Goal: Task Accomplishment & Management: Use online tool/utility

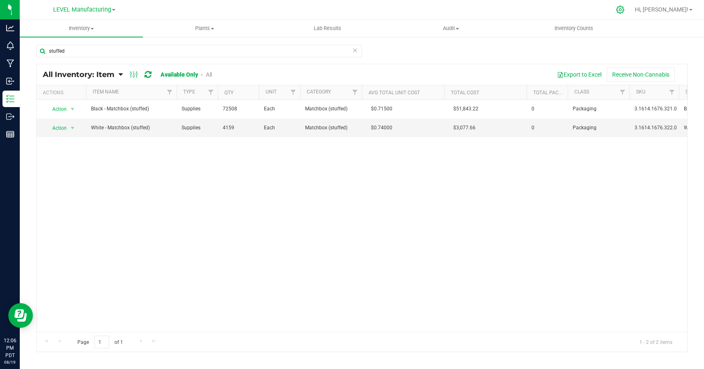
click at [624, 13] on icon at bounding box center [620, 9] width 9 height 9
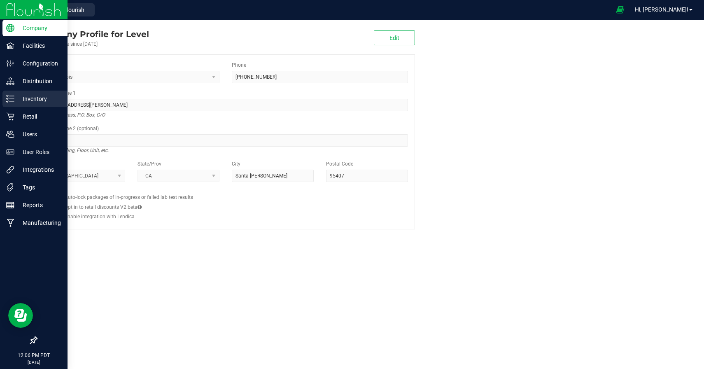
click at [9, 98] on icon at bounding box center [10, 99] width 8 height 8
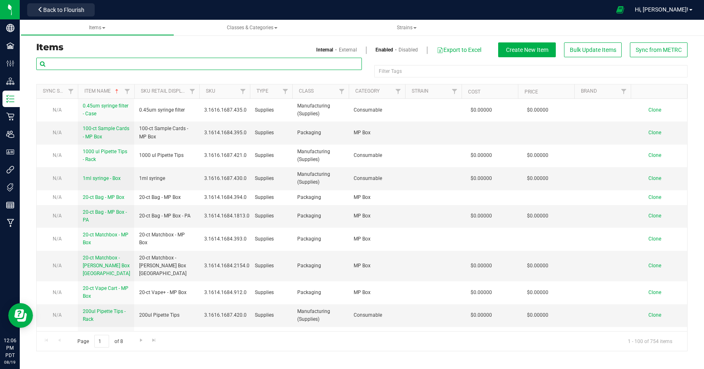
click at [203, 63] on input "text" at bounding box center [199, 64] width 326 height 12
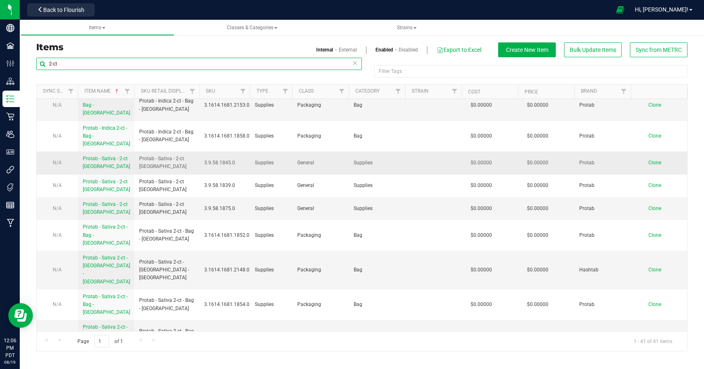
scroll to position [340, 0]
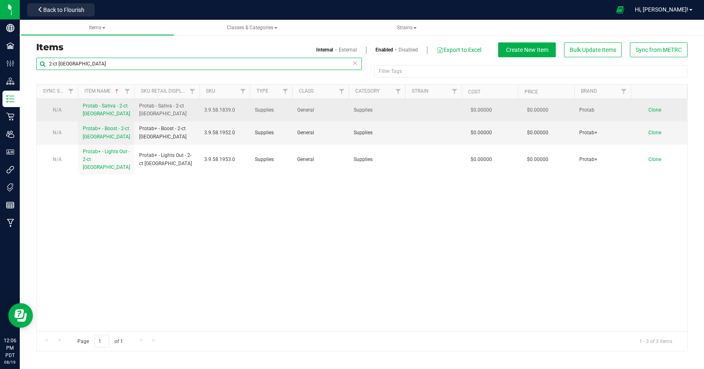
type input "2-ct [GEOGRAPHIC_DATA]"
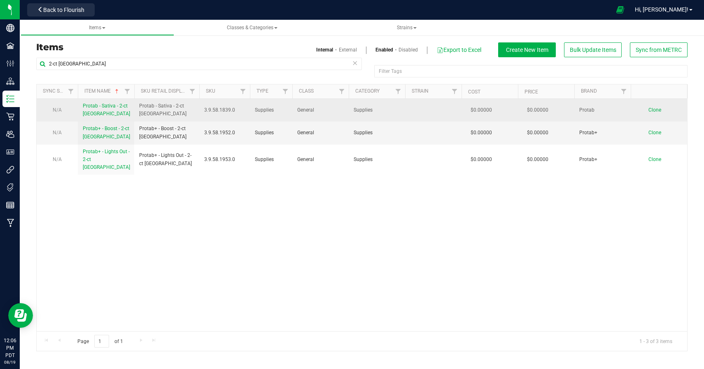
click at [144, 110] on span "Protab - Sativa - 2-ct [GEOGRAPHIC_DATA]" at bounding box center [166, 110] width 55 height 16
drag, startPoint x: 144, startPoint y: 110, endPoint x: 191, endPoint y: 110, distance: 47.3
click at [191, 110] on td "Protab - Sativa - 2-ct [GEOGRAPHIC_DATA]" at bounding box center [166, 110] width 65 height 23
copy span "Protab - Sativa - 2-ct [GEOGRAPHIC_DATA]"
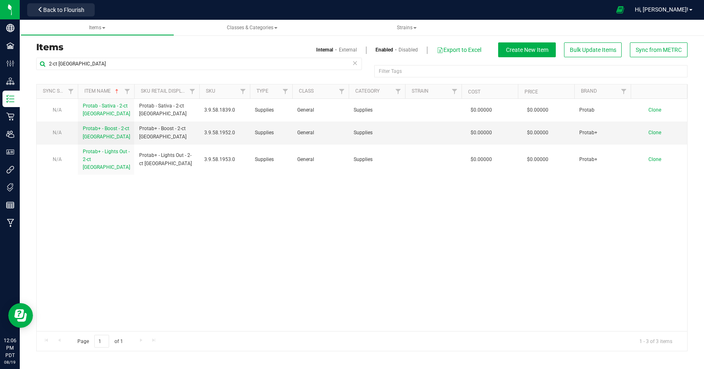
click at [270, 231] on div "N/A Protab - Sativa - 2-ct NY Protab - Sativa - 2-ct [GEOGRAPHIC_DATA] 3.9.58.1…" at bounding box center [362, 215] width 650 height 232
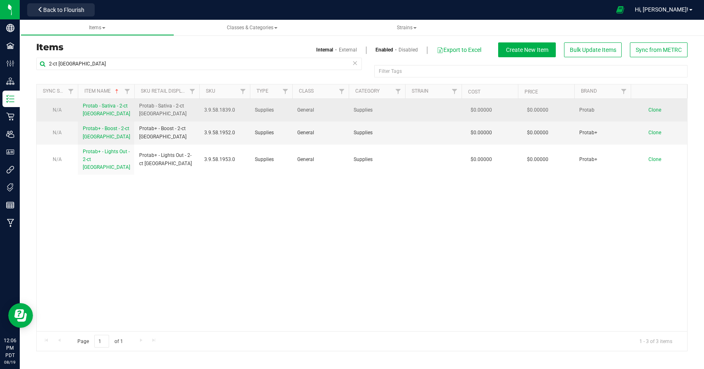
click at [652, 109] on span "Clone" at bounding box center [654, 110] width 13 height 6
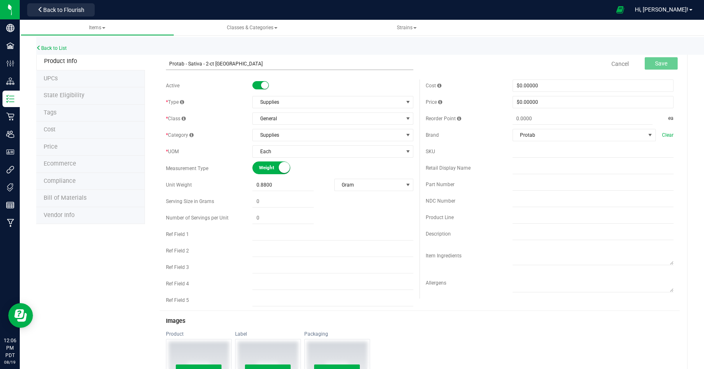
click at [193, 65] on input "Protab - Sativa - 2-ct [GEOGRAPHIC_DATA]" at bounding box center [290, 64] width 248 height 12
type input "Protab - Hybrid - 2-ct [GEOGRAPHIC_DATA]"
click at [101, 240] on div "Product Info UPCs State Eligibility Tags Cost Price Ecommerce Compliance Bill o…" at bounding box center [361, 323] width 651 height 541
click at [663, 68] on button "Save" at bounding box center [661, 63] width 33 height 12
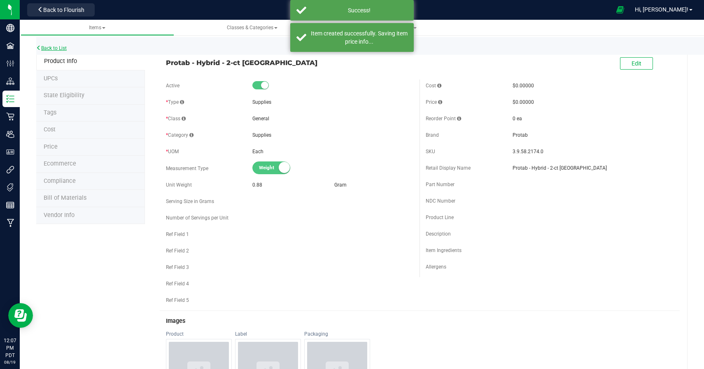
click at [58, 47] on link "Back to List" at bounding box center [51, 48] width 30 height 6
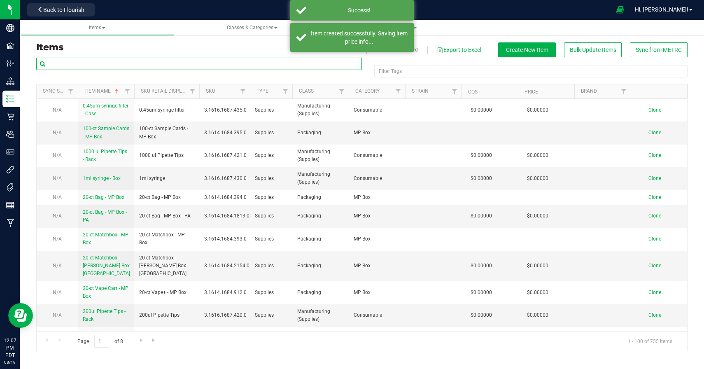
click at [156, 61] on input "text" at bounding box center [199, 64] width 326 height 12
paste input "Protab - Sativa - 2-ct [GEOGRAPHIC_DATA]"
type input "Protab - Sativa - 2-ct [GEOGRAPHIC_DATA]"
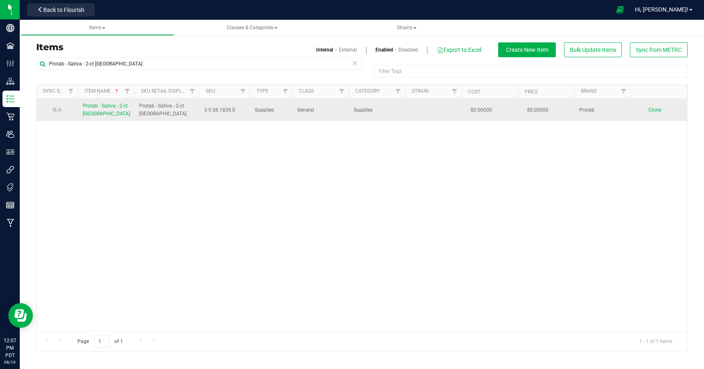
click at [657, 112] on span "Clone" at bounding box center [654, 110] width 13 height 6
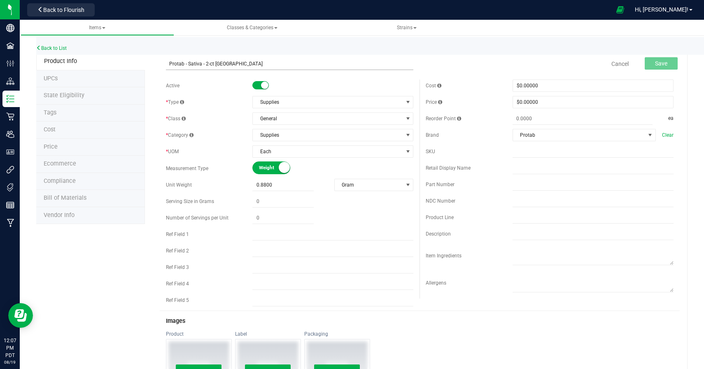
click at [193, 65] on input "Protab - Sativa - 2-ct [GEOGRAPHIC_DATA]" at bounding box center [290, 64] width 248 height 12
type input "Protab - Indica - 2-ct [GEOGRAPHIC_DATA]"
click at [78, 255] on div "Product Info UPCs State Eligibility Tags Cost Price Ecommerce Compliance Bill o…" at bounding box center [361, 323] width 651 height 541
click at [661, 63] on span "Save" at bounding box center [661, 63] width 12 height 7
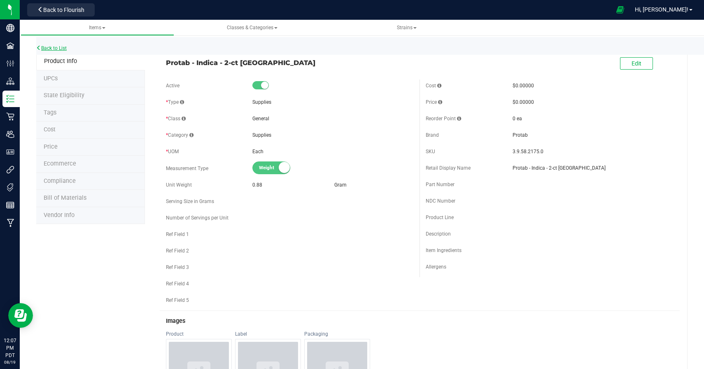
click at [58, 49] on link "Back to List" at bounding box center [51, 48] width 30 height 6
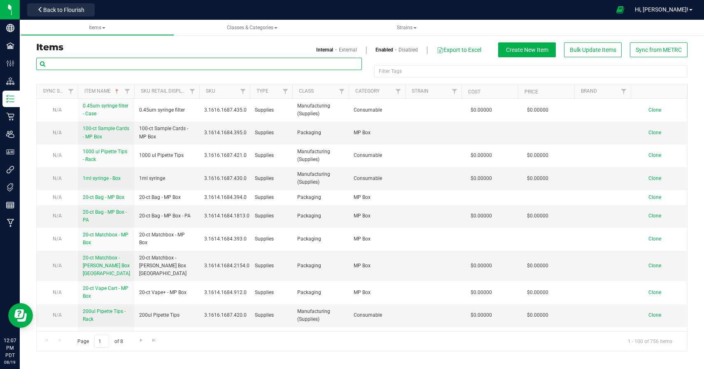
click at [123, 64] on input "text" at bounding box center [199, 64] width 326 height 12
paste input "Protab - Sativa - 2-ct [GEOGRAPHIC_DATA]"
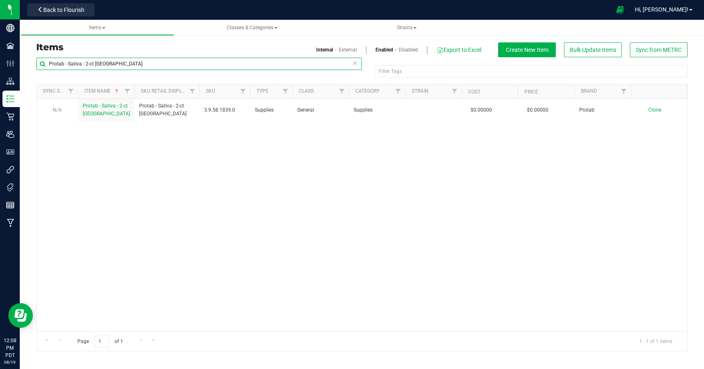
type input "Protab - Sativa - 2-ct [GEOGRAPHIC_DATA]"
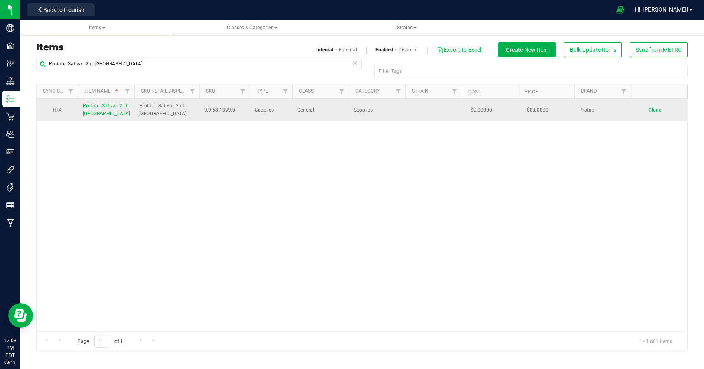
click at [657, 113] on td "Clone" at bounding box center [659, 110] width 56 height 22
click at [654, 109] on span "Clone" at bounding box center [654, 110] width 13 height 6
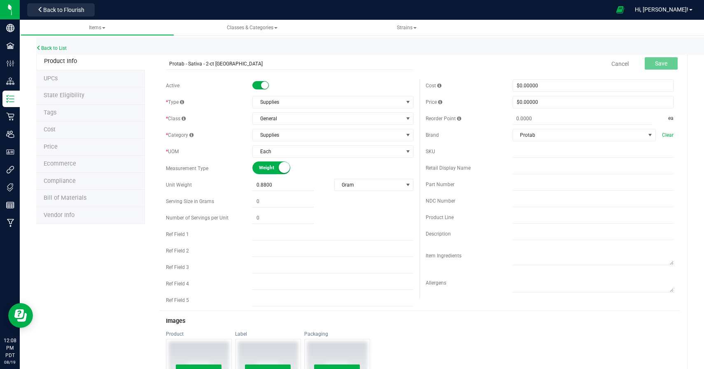
type input "Protab - Sativa - 2-ct [GEOGRAPHIC_DATA]"
click at [59, 295] on div "Product Info UPCs State Eligibility Tags Cost Price Ecommerce Compliance Bill o…" at bounding box center [361, 323] width 651 height 541
click at [216, 63] on input "Protab - Sativa - 2-ct [GEOGRAPHIC_DATA]" at bounding box center [290, 64] width 248 height 12
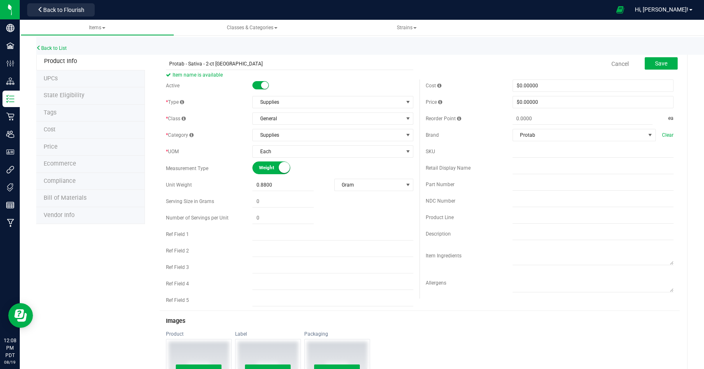
click at [82, 293] on div "Product Info UPCs State Eligibility Tags Cost Price Ecommerce Compliance Bill o…" at bounding box center [361, 323] width 651 height 541
click at [666, 64] on span "Save" at bounding box center [661, 63] width 12 height 7
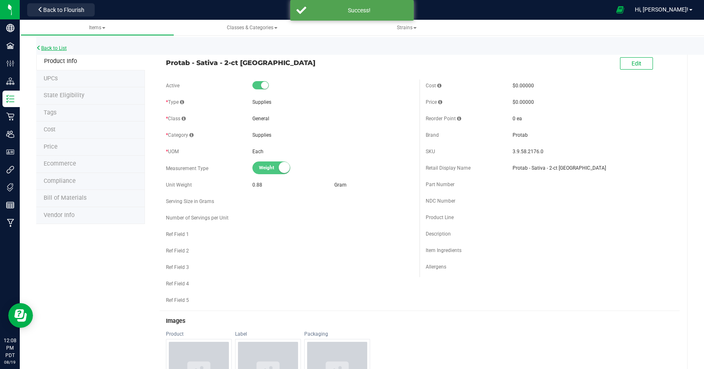
click at [56, 50] on link "Back to List" at bounding box center [51, 48] width 30 height 6
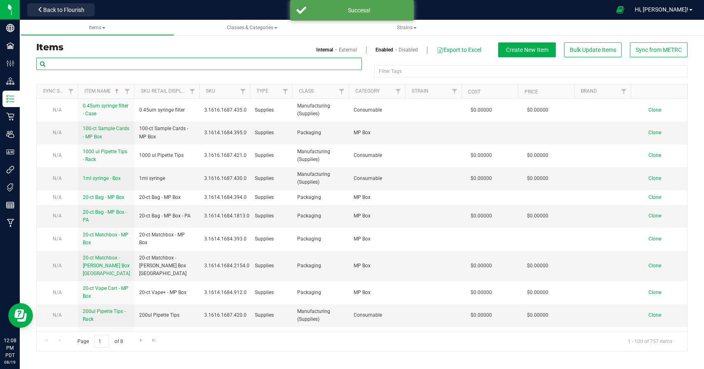
click at [203, 67] on input "text" at bounding box center [199, 64] width 326 height 12
paste input "Protab - Sativa - 2-ct [GEOGRAPHIC_DATA]"
type input "Protab - Sativa - 2-ct [GEOGRAPHIC_DATA]"
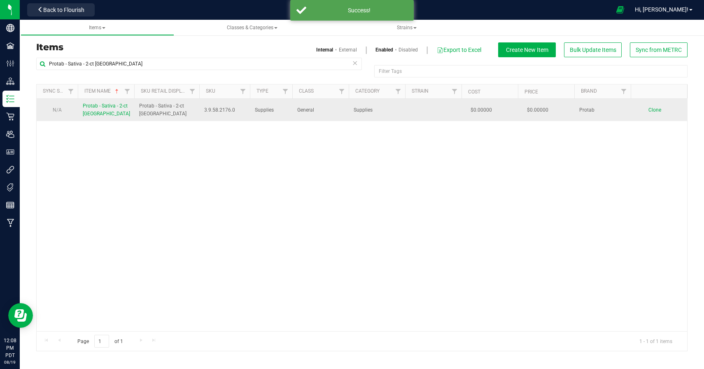
click at [657, 109] on span "Clone" at bounding box center [654, 110] width 13 height 6
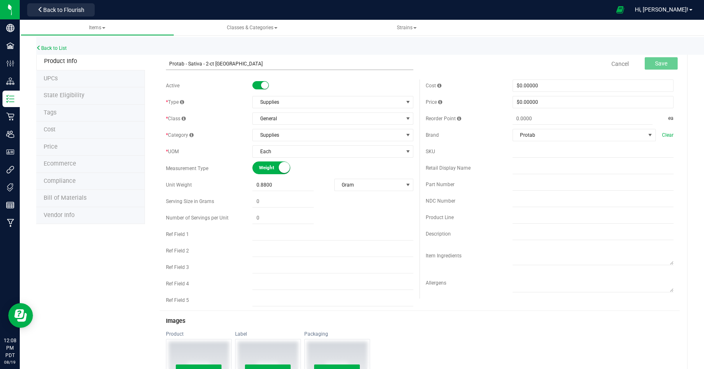
click at [194, 64] on input "Protab - Sativa - 2-ct [GEOGRAPHIC_DATA]" at bounding box center [290, 64] width 248 height 12
type input "Protab - Hybrid - 2-ct [GEOGRAPHIC_DATA]"
click at [80, 270] on div "Product Info UPCs State Eligibility Tags Cost Price Ecommerce Compliance Bill o…" at bounding box center [361, 323] width 651 height 541
click at [657, 65] on span "Save" at bounding box center [661, 63] width 12 height 7
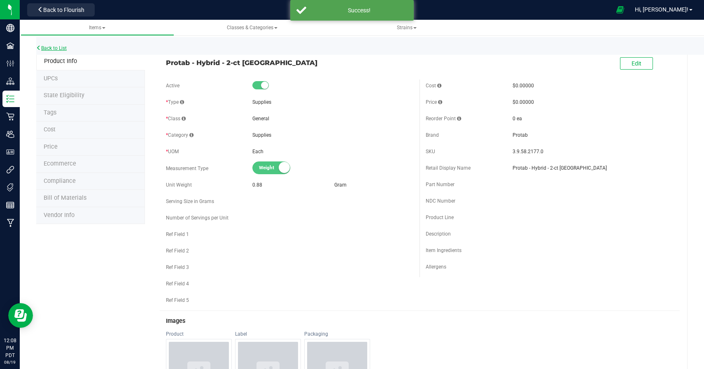
click at [54, 50] on link "Back to List" at bounding box center [51, 48] width 30 height 6
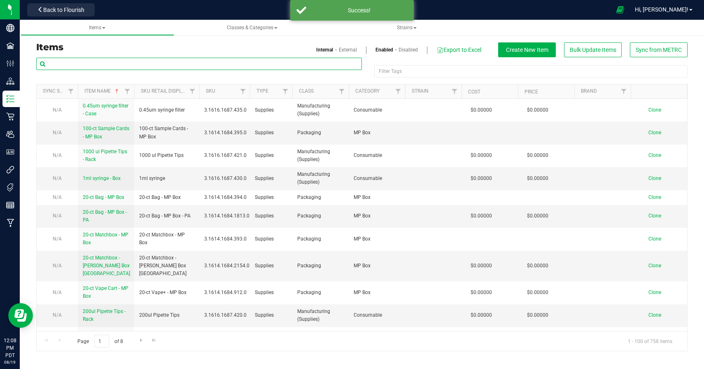
click at [246, 64] on input "text" at bounding box center [199, 64] width 326 height 12
paste input "Protab - Sativa - 2-ct [GEOGRAPHIC_DATA]"
type input "Protab - Sativa - 2-ct [GEOGRAPHIC_DATA]"
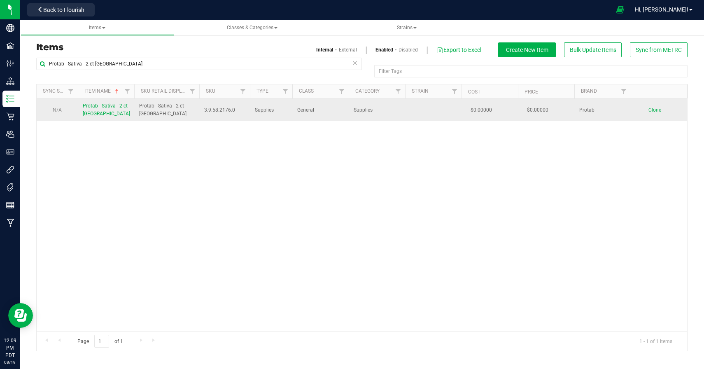
click at [653, 108] on span "Clone" at bounding box center [654, 110] width 13 height 6
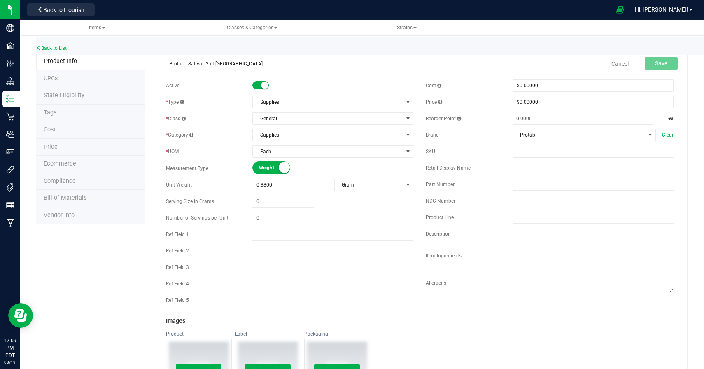
click at [195, 63] on input "Protab - Sativa - 2-ct [GEOGRAPHIC_DATA]" at bounding box center [290, 64] width 248 height 12
type input "Protab - Indica - 2-ct [GEOGRAPHIC_DATA]"
click at [80, 263] on div "Product Info UPCs State Eligibility Tags Cost Price Ecommerce Compliance Bill o…" at bounding box center [361, 323] width 651 height 541
click at [657, 66] on span "Save" at bounding box center [661, 63] width 12 height 7
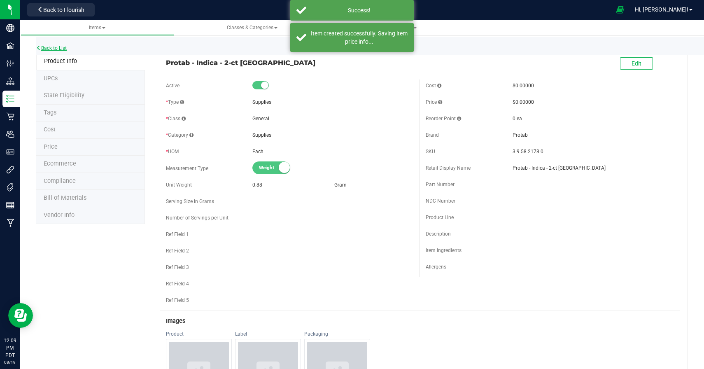
click at [58, 49] on link "Back to List" at bounding box center [51, 48] width 30 height 6
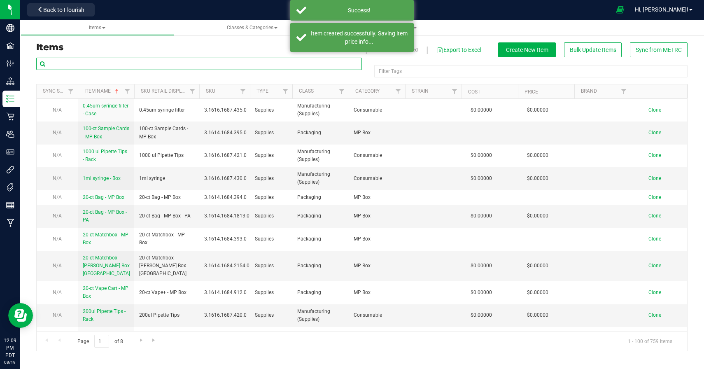
click at [190, 66] on input "text" at bounding box center [199, 64] width 326 height 12
paste input "Protab - Sativa - 2-ct [GEOGRAPHIC_DATA]"
type input "Protab - Sativa - 2-ct [GEOGRAPHIC_DATA]"
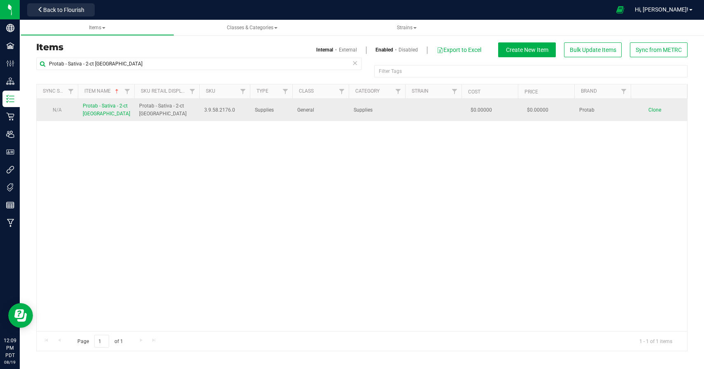
click at [657, 108] on span "Clone" at bounding box center [654, 110] width 13 height 6
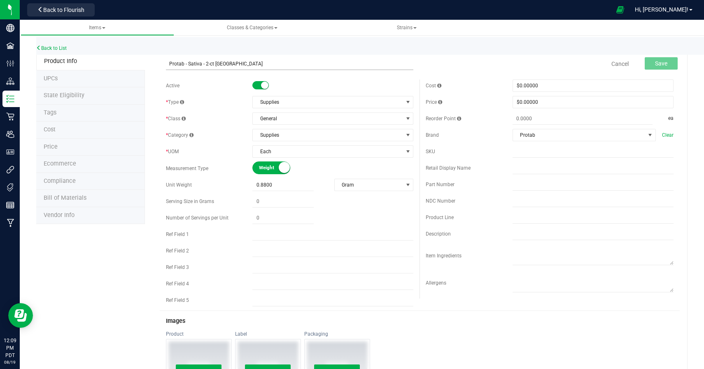
click at [184, 64] on input "Protab - Sativa - 2-ct [GEOGRAPHIC_DATA]" at bounding box center [290, 64] width 248 height 12
click at [194, 63] on input "Protab+ - Sativa - 2-ct [GEOGRAPHIC_DATA]" at bounding box center [290, 64] width 248 height 12
click at [184, 68] on input "Protab+ - Boost - 2-ct [GEOGRAPHIC_DATA]" at bounding box center [290, 64] width 248 height 12
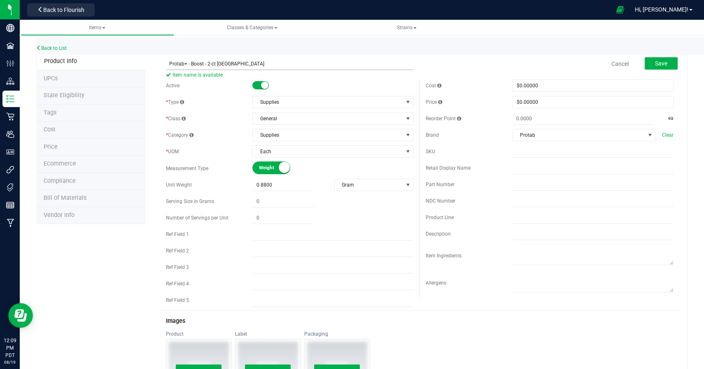
click at [184, 68] on input "Protab+ - Boost - 2-ct [GEOGRAPHIC_DATA]" at bounding box center [290, 64] width 248 height 12
type input "Protab+ - Boost - 2-ct [GEOGRAPHIC_DATA]"
click at [585, 141] on div "Cost $0.00000 0 Price $0.00000 0 Reorder Point ea Protab" at bounding box center [549, 188] width 260 height 219
click at [572, 140] on span "Protab" at bounding box center [579, 135] width 132 height 12
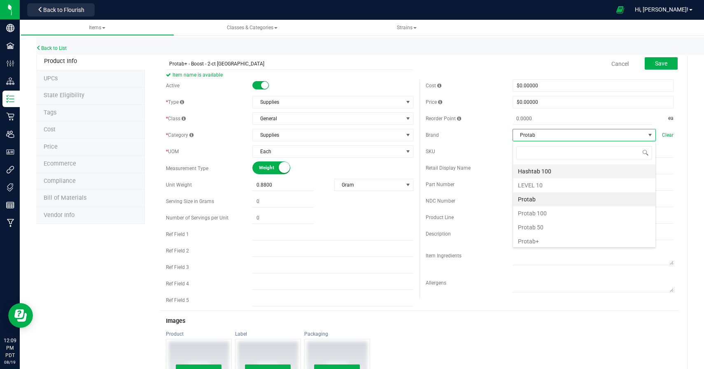
scroll to position [113, 0]
click at [529, 168] on li "Protab+" at bounding box center [584, 169] width 142 height 14
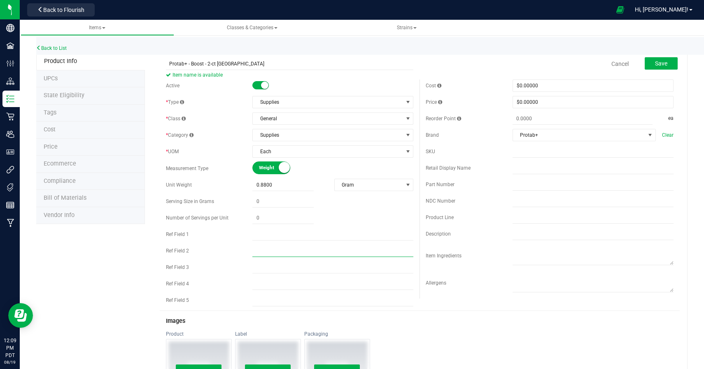
click at [339, 253] on input "text" at bounding box center [332, 251] width 161 height 12
click at [114, 273] on div "Product Info UPCs State Eligibility Tags Cost Price Ecommerce Compliance Bill o…" at bounding box center [361, 323] width 651 height 541
click at [203, 65] on input "Protab+ - Boost - 2-ct [GEOGRAPHIC_DATA]" at bounding box center [290, 64] width 248 height 12
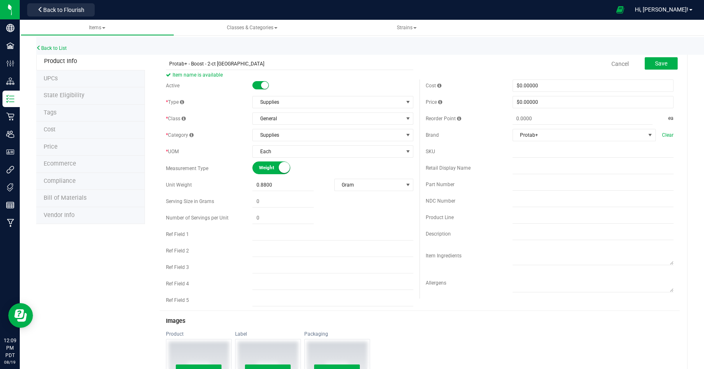
click at [513, 47] on div "Back to List" at bounding box center [388, 46] width 704 height 18
click at [664, 66] on span "Save" at bounding box center [661, 63] width 12 height 7
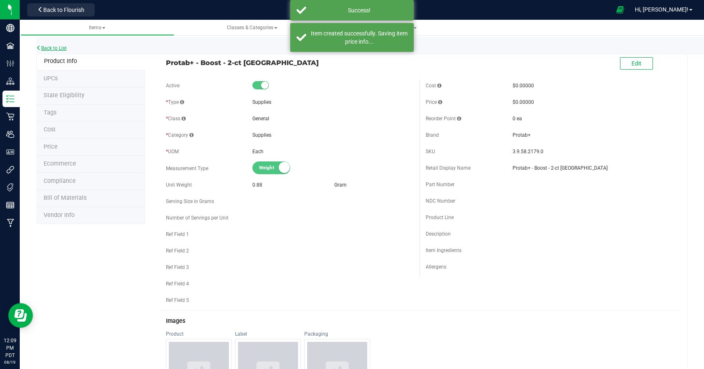
click at [47, 46] on link "Back to List" at bounding box center [51, 48] width 30 height 6
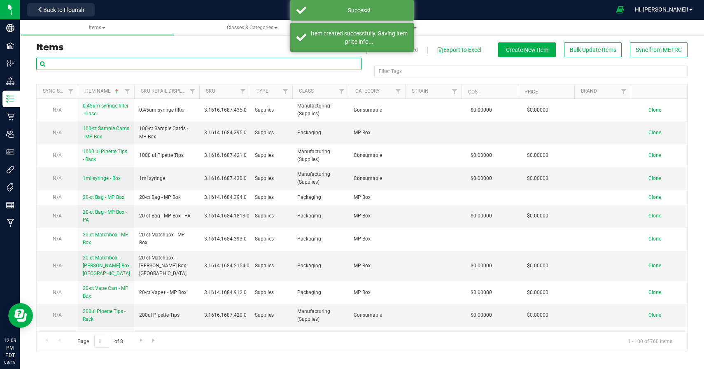
click at [193, 67] on input "text" at bounding box center [199, 64] width 326 height 12
paste input "Protab+ - Boost - 2-ct [GEOGRAPHIC_DATA]"
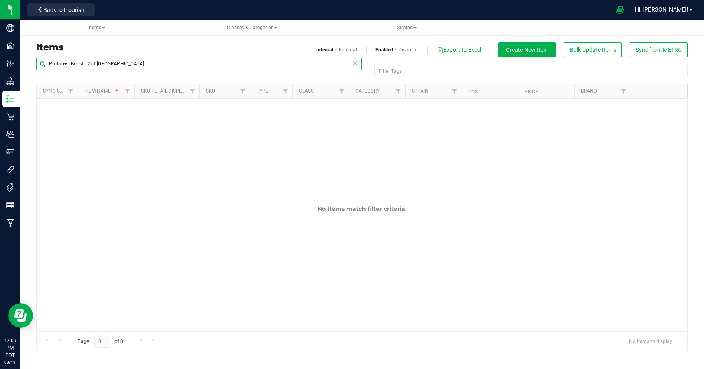
click at [122, 62] on input "Protab+ - Boost - 2-ct [GEOGRAPHIC_DATA]" at bounding box center [199, 64] width 326 height 12
click at [93, 65] on input "Protab+ - Boost - 2-ct [GEOGRAPHIC_DATA]" at bounding box center [199, 64] width 326 height 12
click at [86, 65] on input "Protab+ - Boost - 2-ct [GEOGRAPHIC_DATA]" at bounding box center [199, 64] width 326 height 12
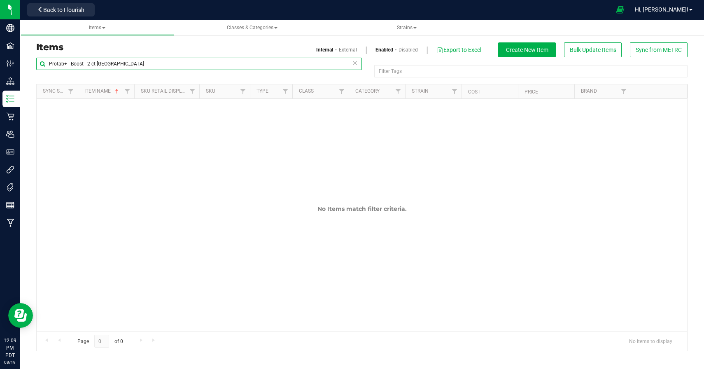
click at [108, 63] on input "Protab+ - Boost - 2-ct [GEOGRAPHIC_DATA]" at bounding box center [199, 64] width 326 height 12
click at [67, 61] on input "Protab+ - Boost - 2-ct" at bounding box center [199, 64] width 326 height 12
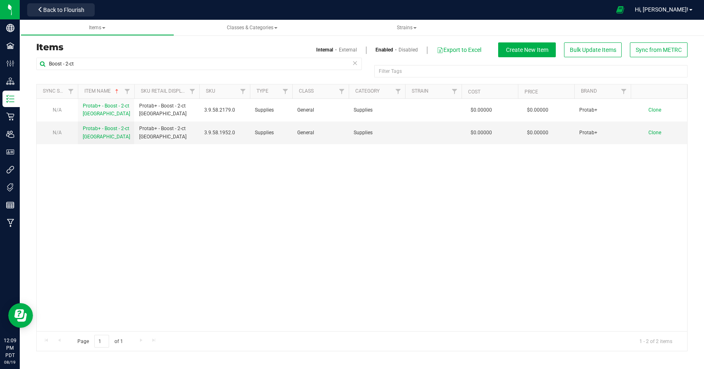
click at [123, 179] on div "N/A Protab+ - Boost - 2-ct NJ Protab+ - Boost - 2-ct [GEOGRAPHIC_DATA] 3.9.58.2…" at bounding box center [362, 215] width 650 height 232
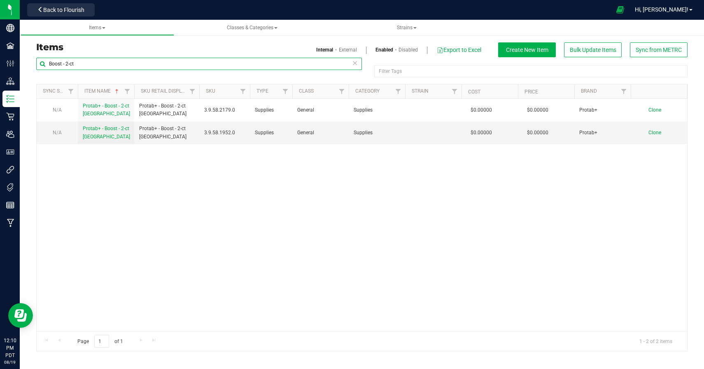
click at [135, 59] on input "Boost - 2-ct" at bounding box center [199, 64] width 326 height 12
click at [135, 62] on input "Boost - 2-ct" at bounding box center [199, 64] width 326 height 12
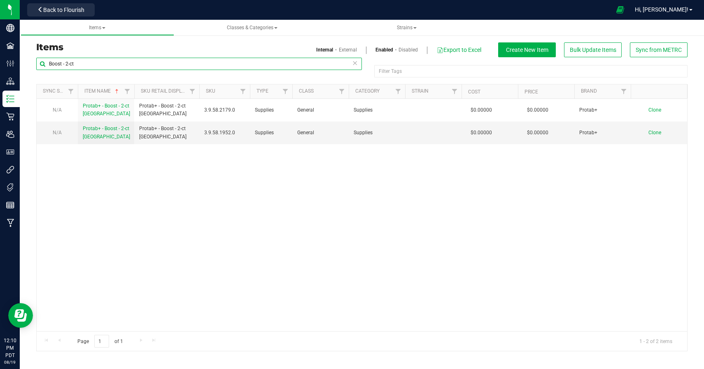
paste input "Protab+ - Boost - 2-ct [GEOGRAPHIC_DATA]"
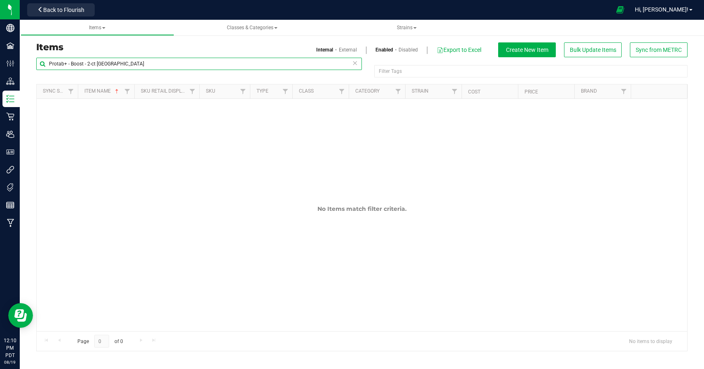
drag, startPoint x: 70, startPoint y: 63, endPoint x: 42, endPoint y: 63, distance: 28.8
click at [42, 63] on input "Protab+ - Boost - 2-ct [GEOGRAPHIC_DATA]" at bounding box center [199, 64] width 326 height 12
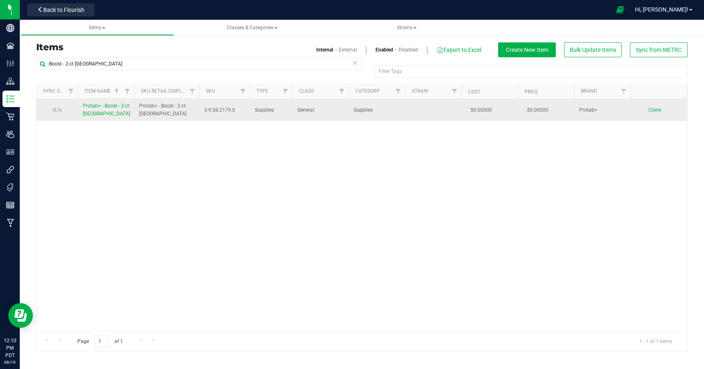
click at [148, 110] on span "Protab+ - Boost - 2-ct [GEOGRAPHIC_DATA]" at bounding box center [166, 110] width 55 height 16
drag, startPoint x: 148, startPoint y: 110, endPoint x: 186, endPoint y: 106, distance: 38.0
click at [186, 106] on span "Protab+ - Boost - 2-ct [GEOGRAPHIC_DATA]" at bounding box center [166, 110] width 55 height 16
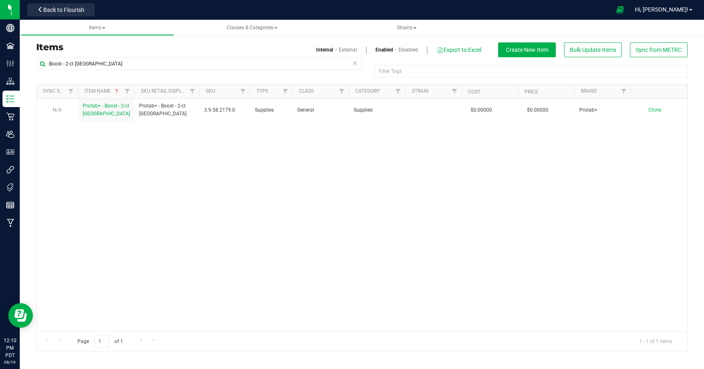
click at [186, 147] on div "N/A Protab+ - Boost - 2-ct NJ Protab+ - Boost - 2-ct [GEOGRAPHIC_DATA] 3.9.58.2…" at bounding box center [362, 215] width 650 height 232
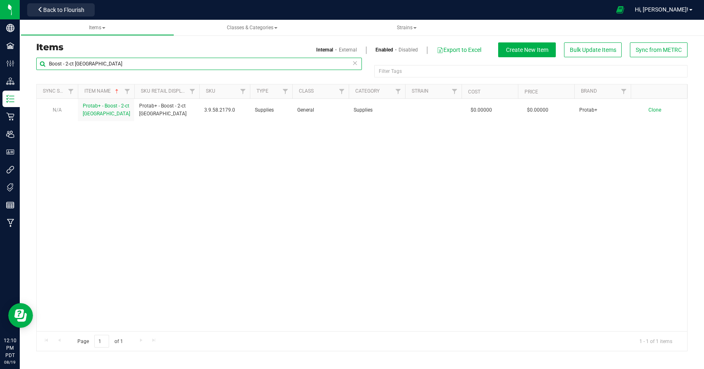
click at [65, 62] on input "Boost - 2-ct [GEOGRAPHIC_DATA]" at bounding box center [199, 64] width 326 height 12
paste input "Protab+ -"
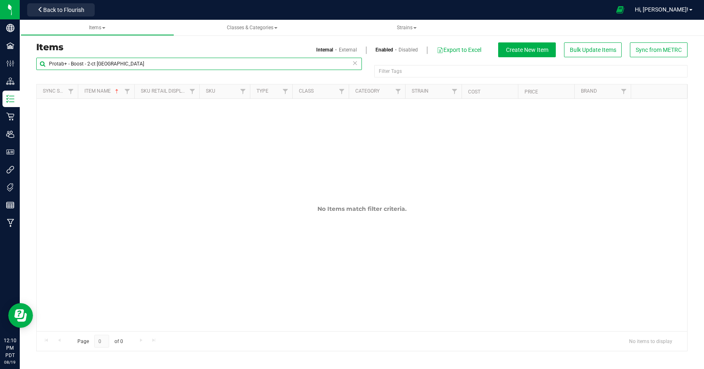
drag, startPoint x: 69, startPoint y: 63, endPoint x: 35, endPoint y: 63, distance: 34.6
click at [35, 63] on div "Protab+ - Boost - 2-ct [GEOGRAPHIC_DATA] Filter Tags Filter Tags Sync Status It…" at bounding box center [362, 204] width 664 height 294
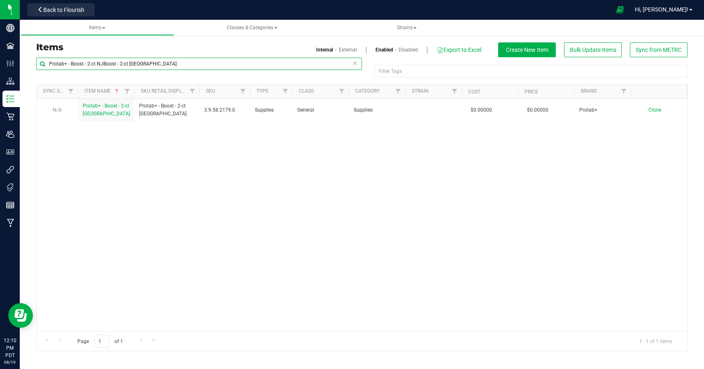
click at [104, 60] on input "Protab+ - Boost - 2-ct NJBoost - 2-ct [GEOGRAPHIC_DATA]" at bounding box center [199, 64] width 326 height 12
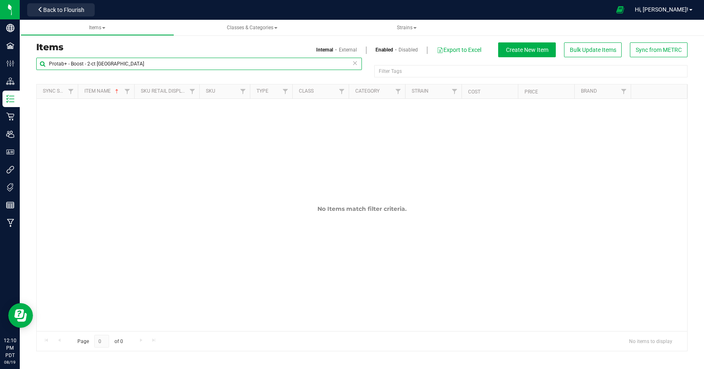
drag, startPoint x: 65, startPoint y: 63, endPoint x: 45, endPoint y: 63, distance: 20.2
click at [45, 63] on input "Protab+ - Boost - 2-ct [GEOGRAPHIC_DATA]" at bounding box center [199, 64] width 326 height 12
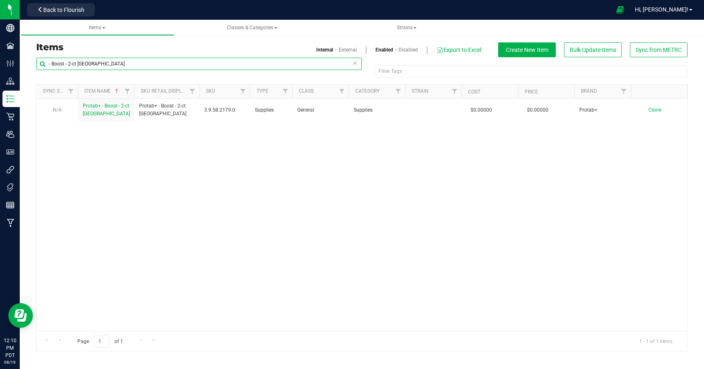
click at [68, 63] on input "- Boost - 2-ct [GEOGRAPHIC_DATA]" at bounding box center [199, 64] width 326 height 12
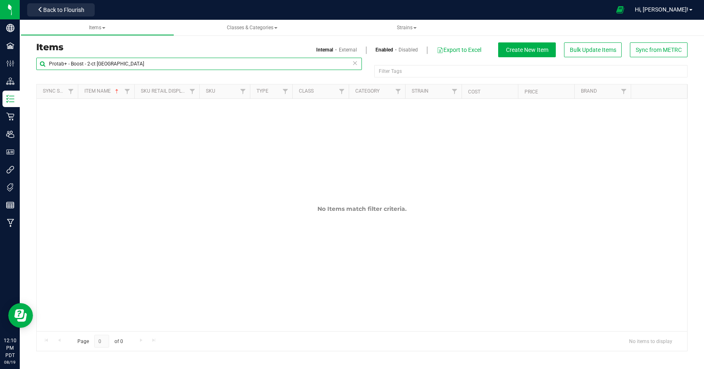
click at [50, 64] on input "Protab+ - Boost - 2-ct [GEOGRAPHIC_DATA]" at bounding box center [199, 64] width 326 height 12
click at [92, 63] on input "Protab+ - Boost - 2-ct [GEOGRAPHIC_DATA]" at bounding box center [199, 64] width 326 height 12
click at [113, 63] on input "Protab+ - Boost - 2-ct [GEOGRAPHIC_DATA]" at bounding box center [199, 64] width 326 height 12
click at [61, 63] on input "Protab+ - Boost - 2-ct [GEOGRAPHIC_DATA]" at bounding box center [199, 64] width 326 height 12
click at [65, 63] on input "Protab+ - Boost - 2-ct [GEOGRAPHIC_DATA]" at bounding box center [199, 64] width 326 height 12
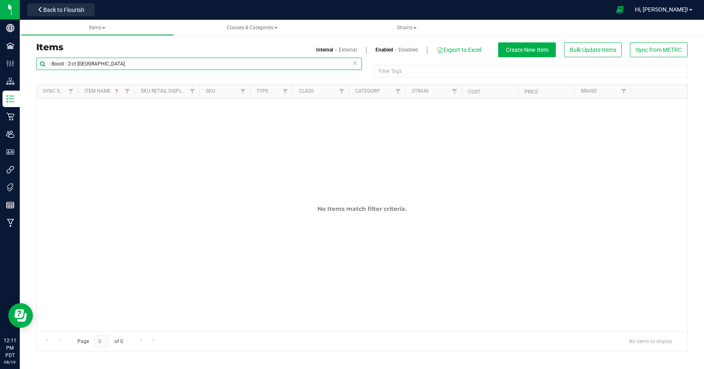
type input "- Boost - 2-ct [GEOGRAPHIC_DATA]"
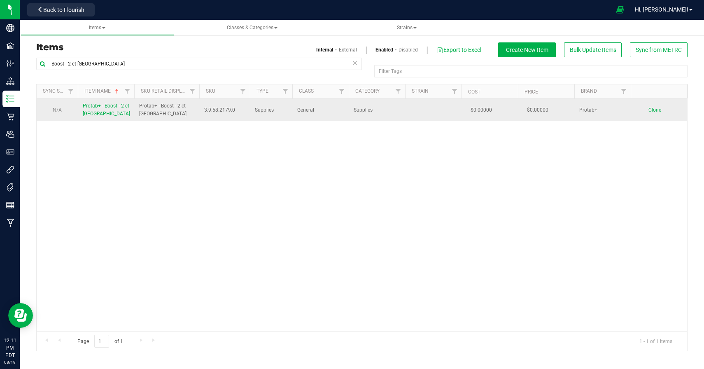
click at [656, 114] on td "Clone" at bounding box center [659, 110] width 56 height 22
click at [656, 108] on span "Clone" at bounding box center [654, 110] width 13 height 6
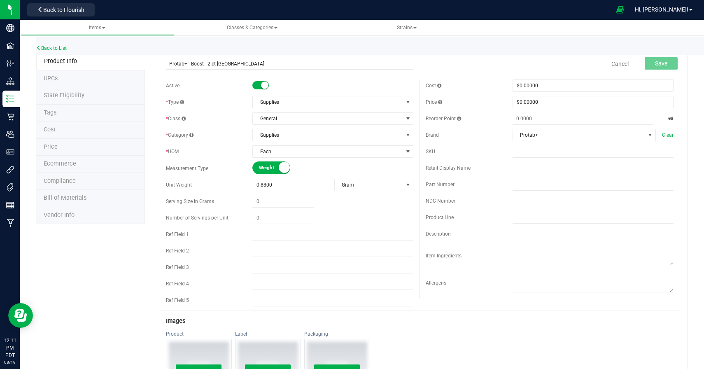
click at [199, 63] on input "Protab+ - Boost - 2-ct [GEOGRAPHIC_DATA]" at bounding box center [290, 64] width 248 height 12
type input "Protab+ - Lights Out - 2-ct [GEOGRAPHIC_DATA]"
click at [35, 283] on div "Back to List Product Info UPCs State Eligibility Tags Cost Price Ecommerce Comp…" at bounding box center [362, 313] width 684 height 578
click at [169, 63] on input "Protab+ - Lights Out - 2-ct [GEOGRAPHIC_DATA]" at bounding box center [290, 64] width 248 height 12
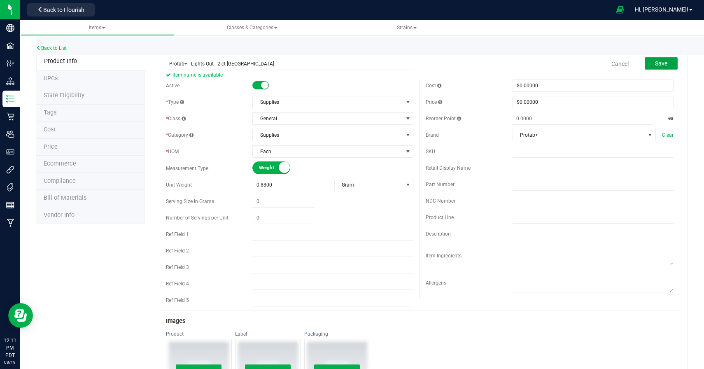
click at [662, 65] on span "Save" at bounding box center [661, 63] width 12 height 7
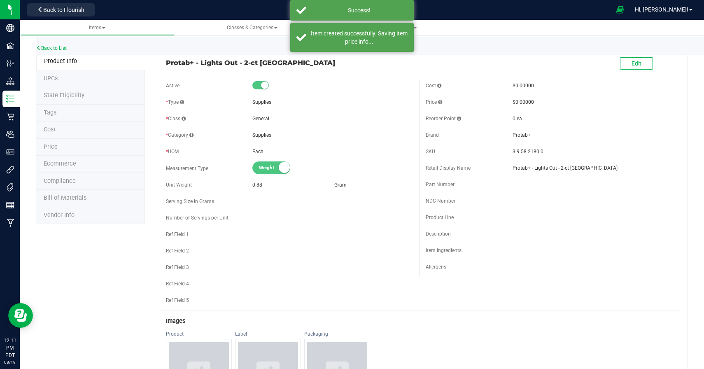
click at [74, 52] on div "Back to List" at bounding box center [388, 46] width 704 height 18
click at [46, 47] on link "Back to List" at bounding box center [51, 48] width 30 height 6
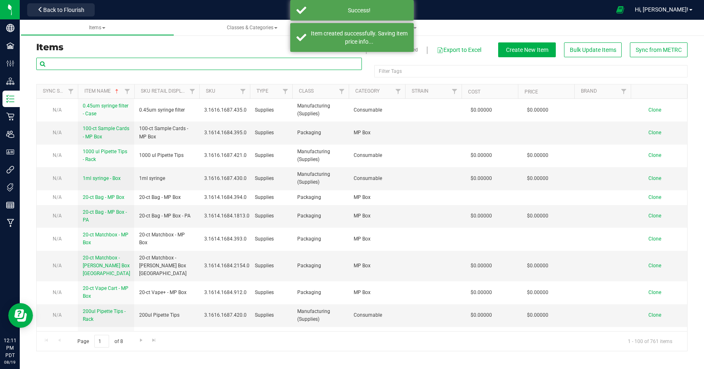
click at [130, 62] on input "text" at bounding box center [199, 64] width 326 height 12
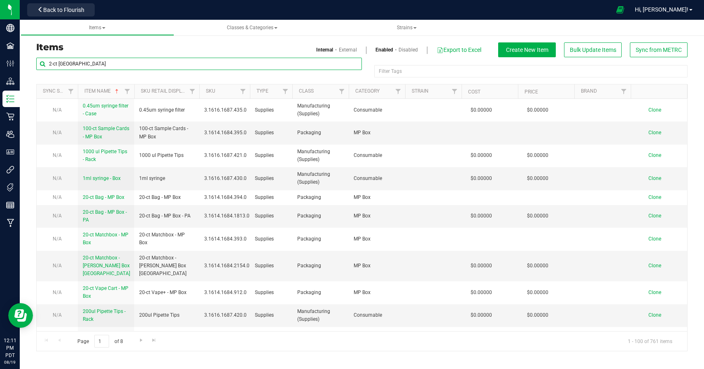
type input "2-ct [GEOGRAPHIC_DATA]"
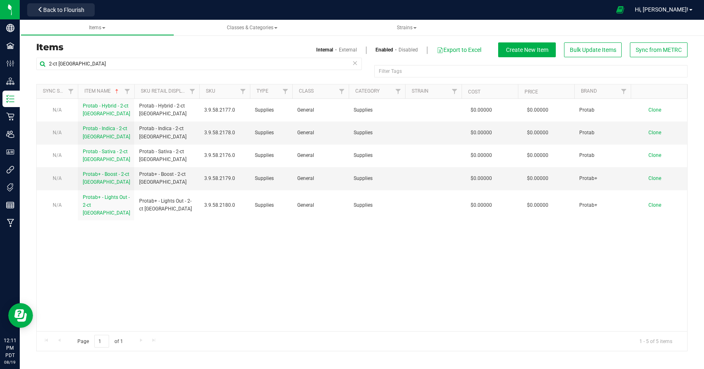
click at [186, 50] on h3 "Items" at bounding box center [195, 47] width 319 height 10
click at [236, 277] on div "N/A Protab - Hybrid - 2-ct NJ Protab - Hybrid - 2-ct [GEOGRAPHIC_DATA] 3.9.58.2…" at bounding box center [362, 215] width 650 height 232
